Goal: Task Accomplishment & Management: Use online tool/utility

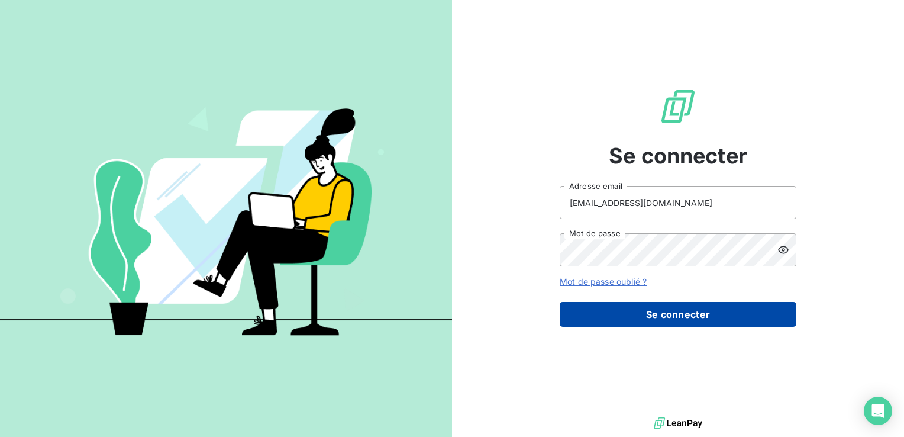
click at [693, 321] on button "Se connecter" at bounding box center [678, 314] width 237 height 25
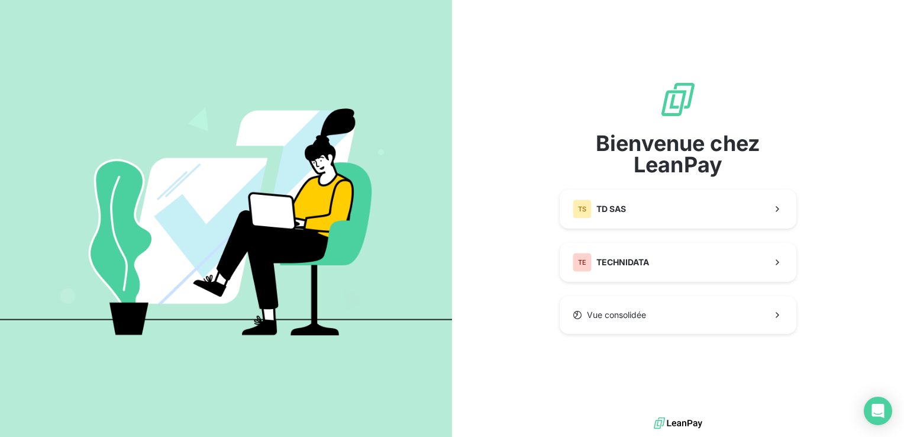
click at [569, 349] on div "Bienvenue chez LeanPay TS TD SAS TE TECHNIDATA Vue consolidée" at bounding box center [678, 207] width 237 height 414
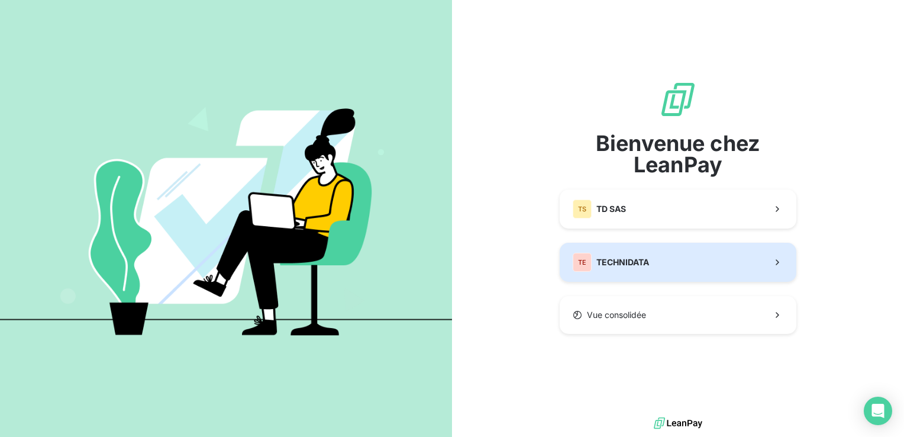
click at [663, 250] on button "TE TECHNIDATA" at bounding box center [678, 262] width 237 height 39
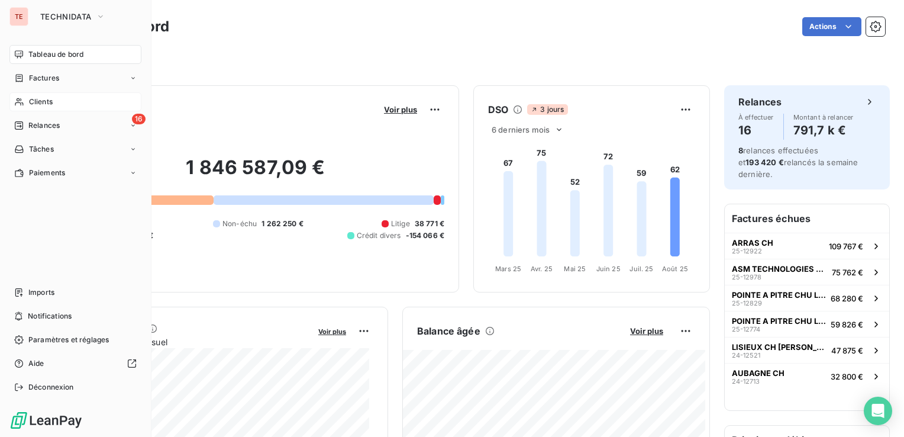
click at [47, 103] on span "Clients" at bounding box center [41, 101] width 24 height 11
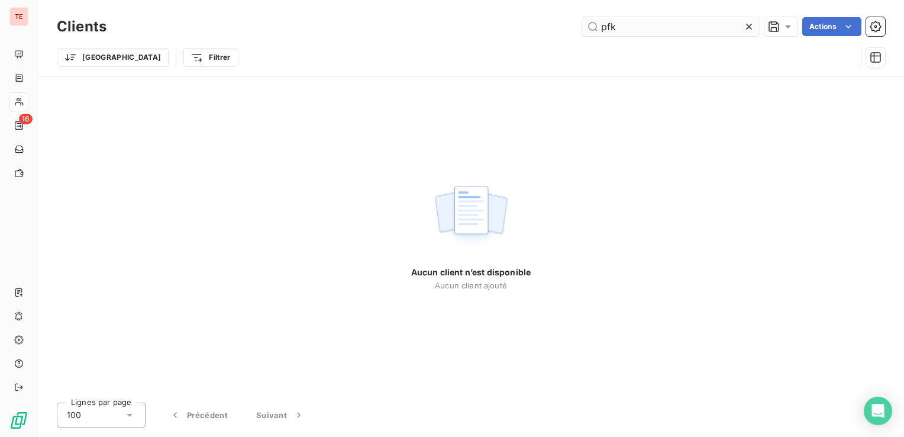
type input "pfk"
click at [28, 23] on div "TE 16" at bounding box center [19, 218] width 38 height 437
click at [9, 14] on div "TE" at bounding box center [18, 16] width 19 height 19
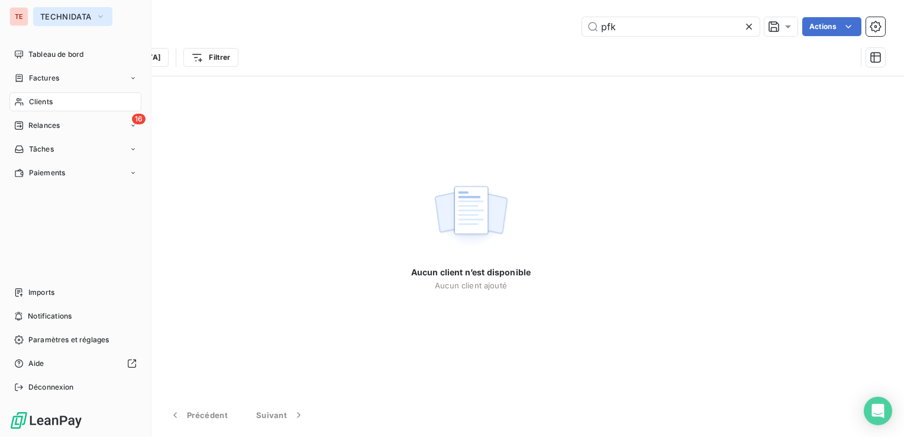
click at [85, 14] on span "TECHNIDATA" at bounding box center [65, 16] width 51 height 9
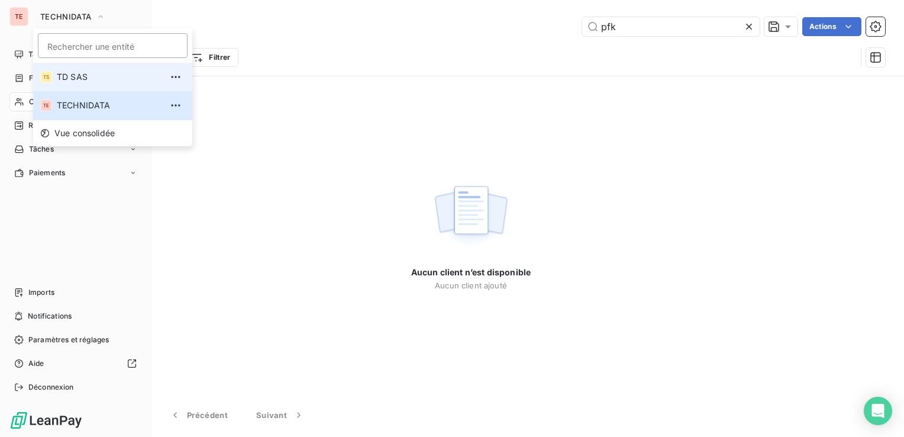
click at [111, 82] on span "TD SAS" at bounding box center [109, 77] width 105 height 12
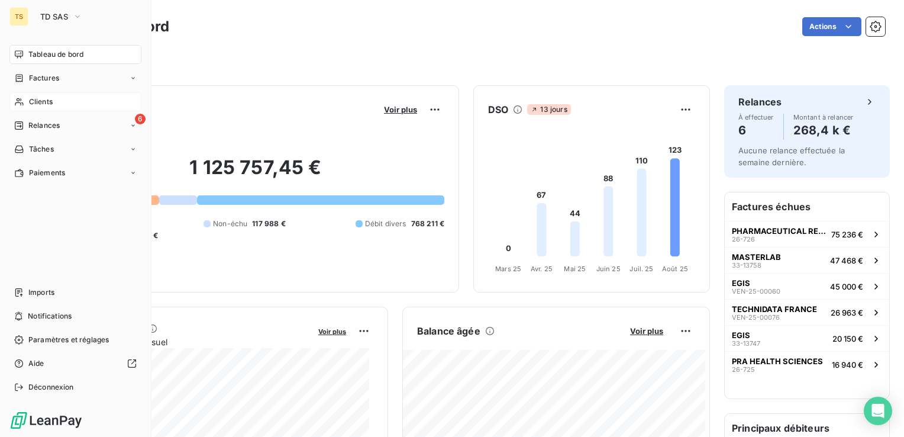
click at [57, 96] on div "Clients" at bounding box center [75, 101] width 132 height 19
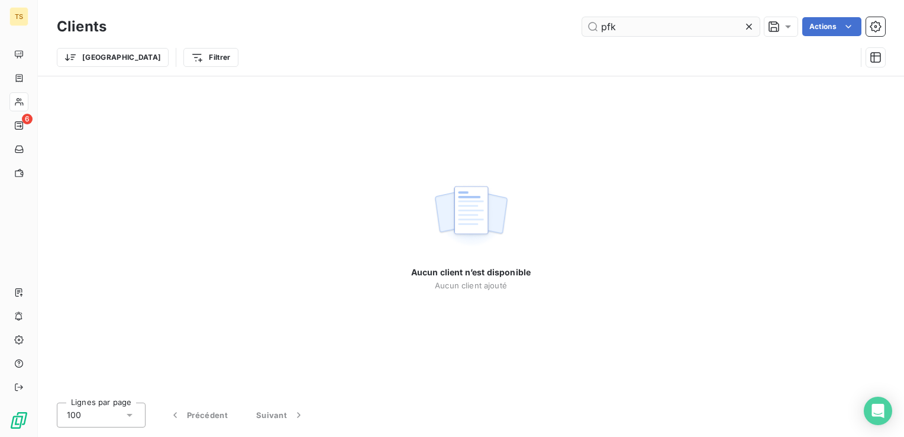
type input "pfk"
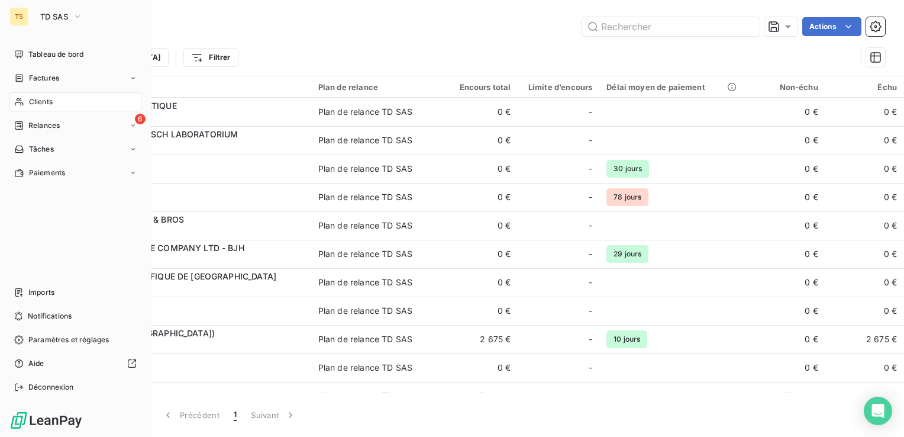
click at [7, 123] on div "TS TD SAS Tableau de bord Factures Clients 6 Relances Tâches Paiements Imports …" at bounding box center [76, 218] width 152 height 437
click at [21, 125] on icon at bounding box center [18, 125] width 9 height 9
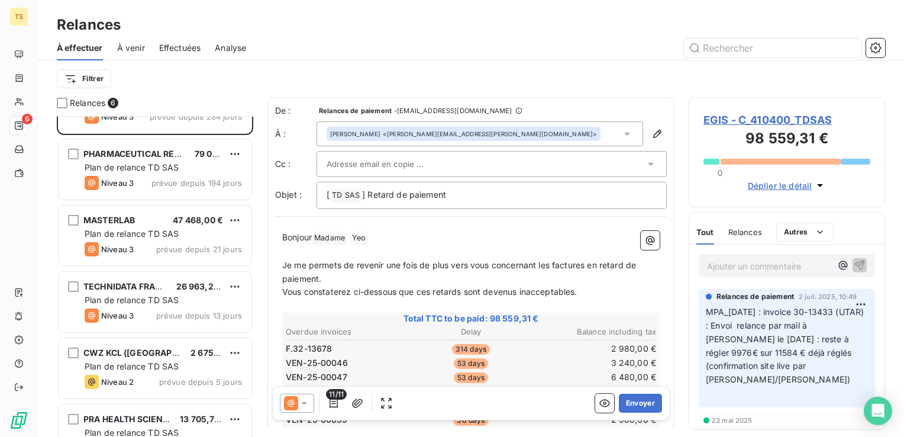
scroll to position [77, 0]
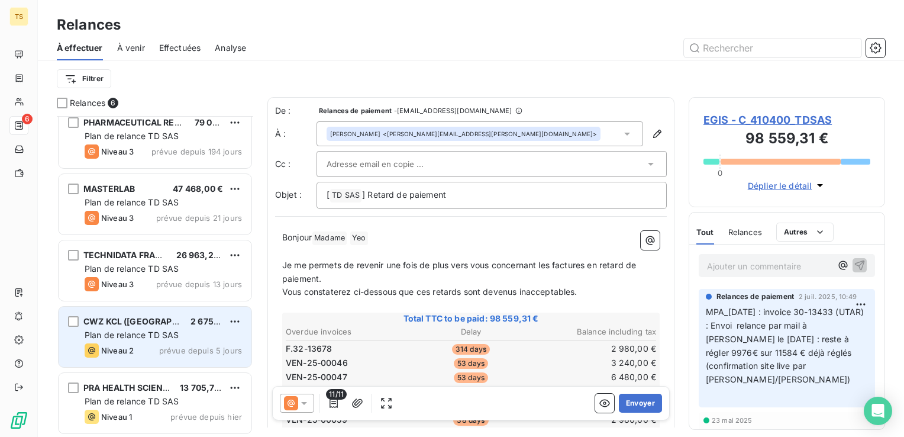
click at [194, 340] on div "Plan de relance TD SAS" at bounding box center [163, 335] width 157 height 12
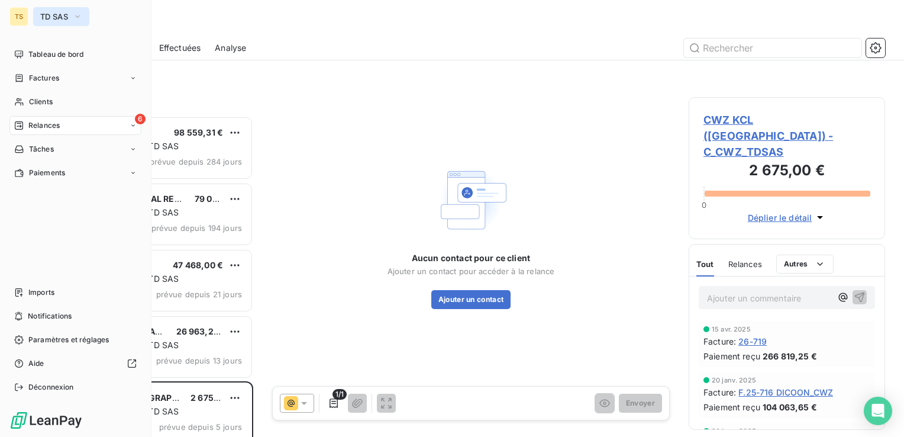
click at [76, 18] on icon "button" at bounding box center [77, 17] width 9 height 12
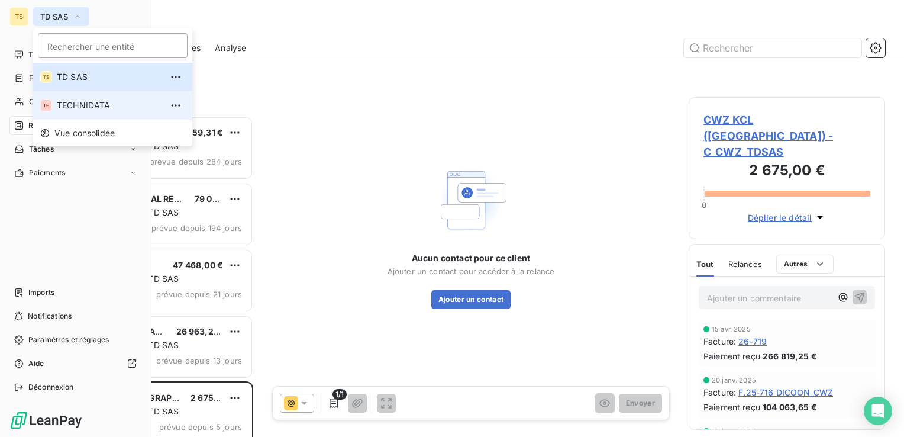
click at [85, 108] on span "TECHNIDATA" at bounding box center [109, 105] width 105 height 12
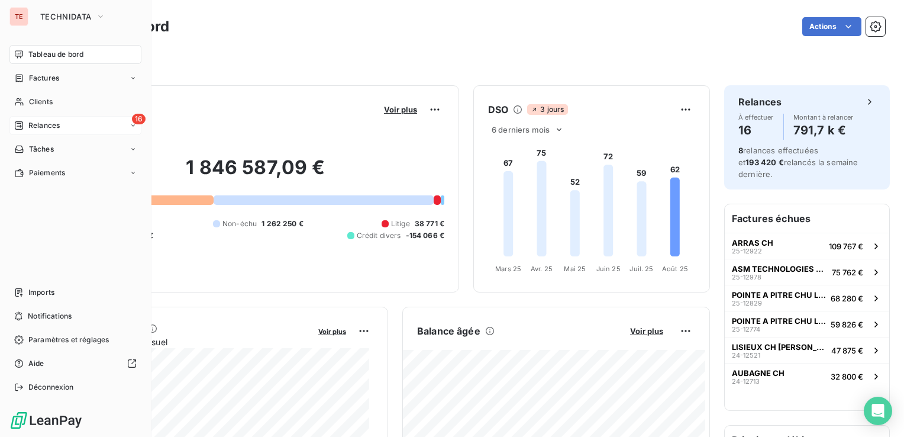
click at [50, 124] on span "Relances" at bounding box center [43, 125] width 31 height 11
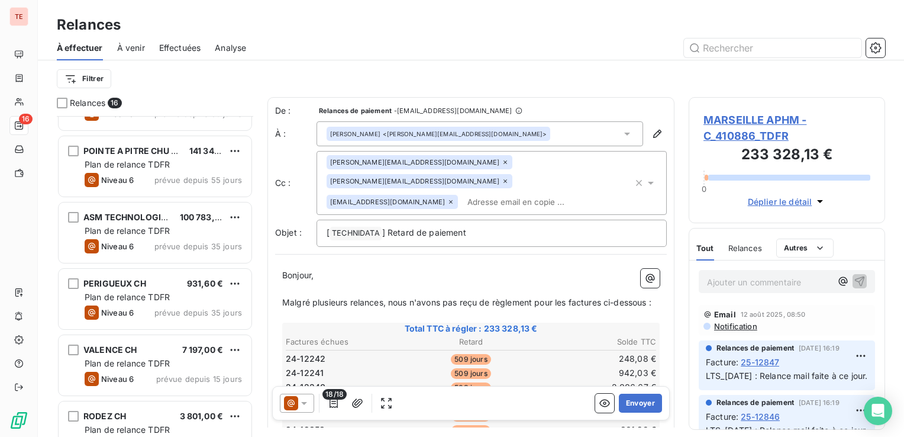
scroll to position [740, 0]
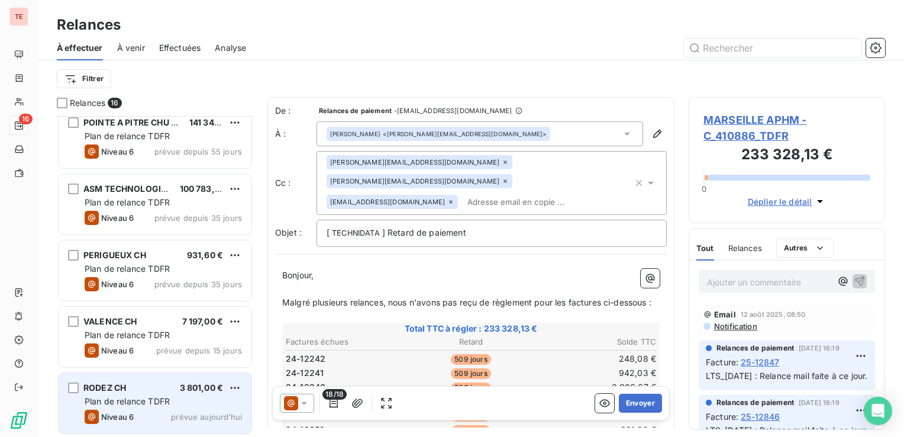
click at [167, 411] on div "Niveau 6 prévue aujourd’hui" at bounding box center [163, 417] width 157 height 14
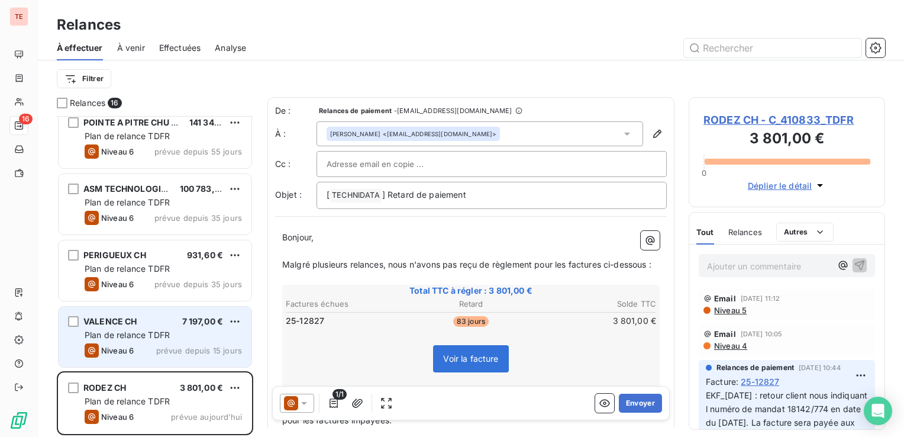
click at [177, 344] on div "Niveau 6 prévue depuis 15 jours" at bounding box center [163, 350] width 157 height 14
